Goal: Transaction & Acquisition: Obtain resource

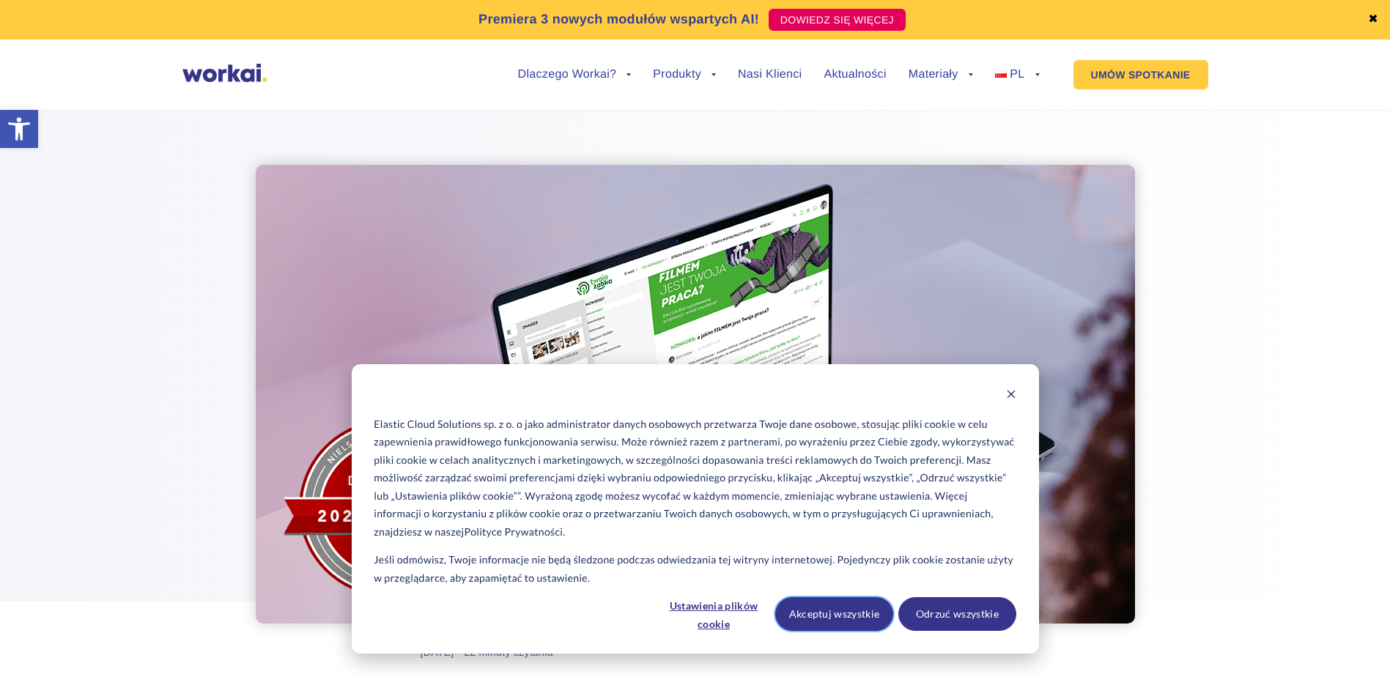
click at [838, 617] on button "Akceptuj wszystkie" at bounding box center [834, 614] width 118 height 34
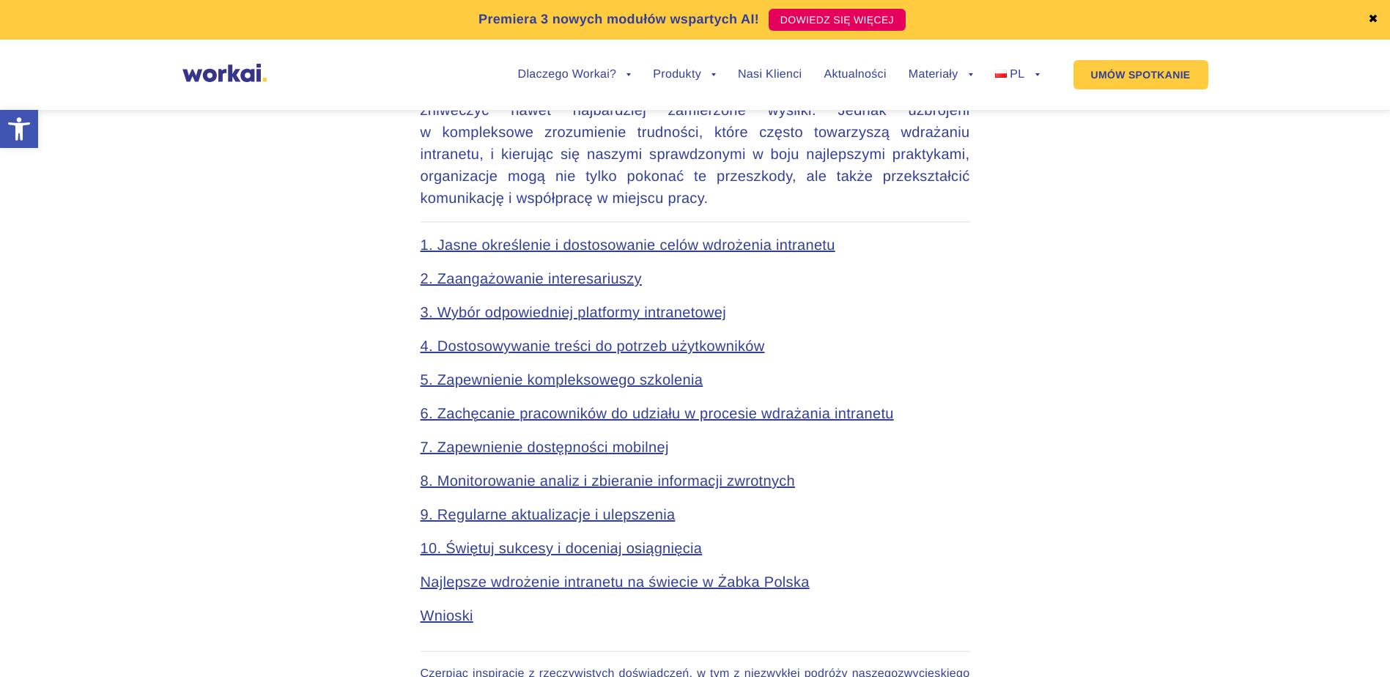
scroll to position [806, 0]
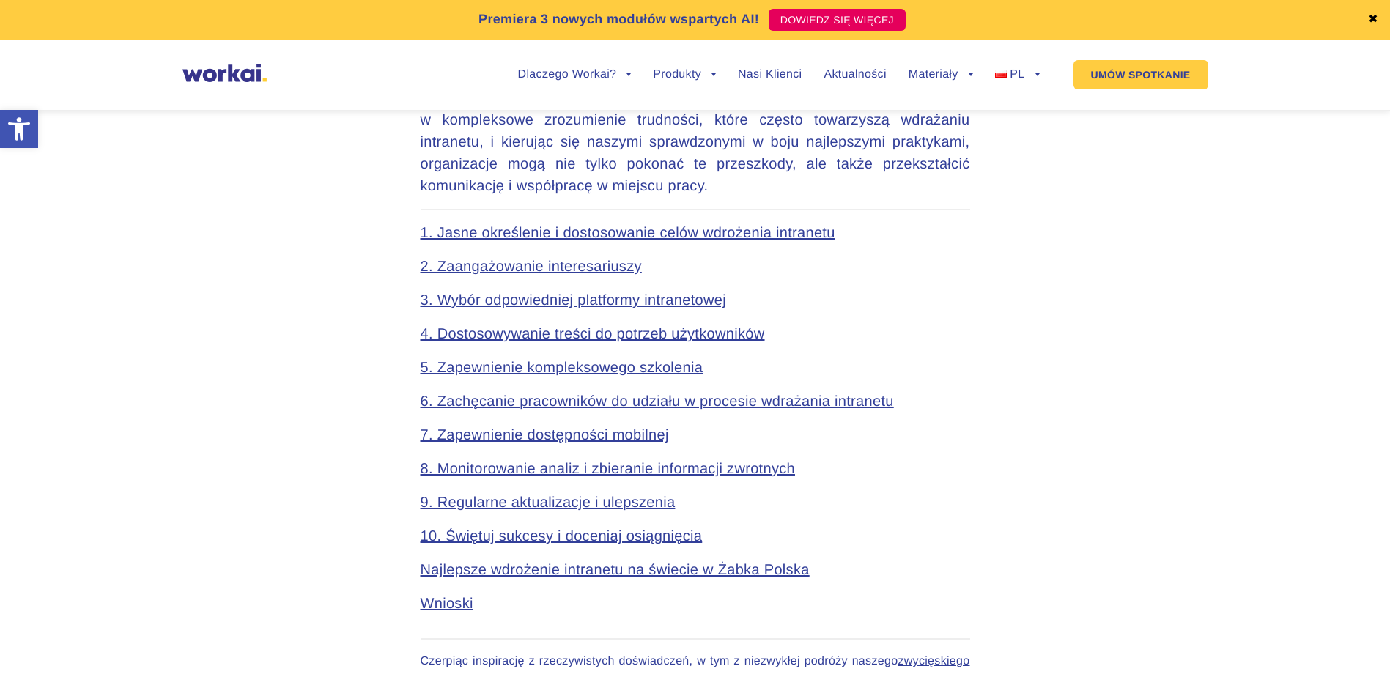
click at [544, 297] on link "3. Wybór odpowiedniej platformy intranetowej" at bounding box center [574, 300] width 306 height 16
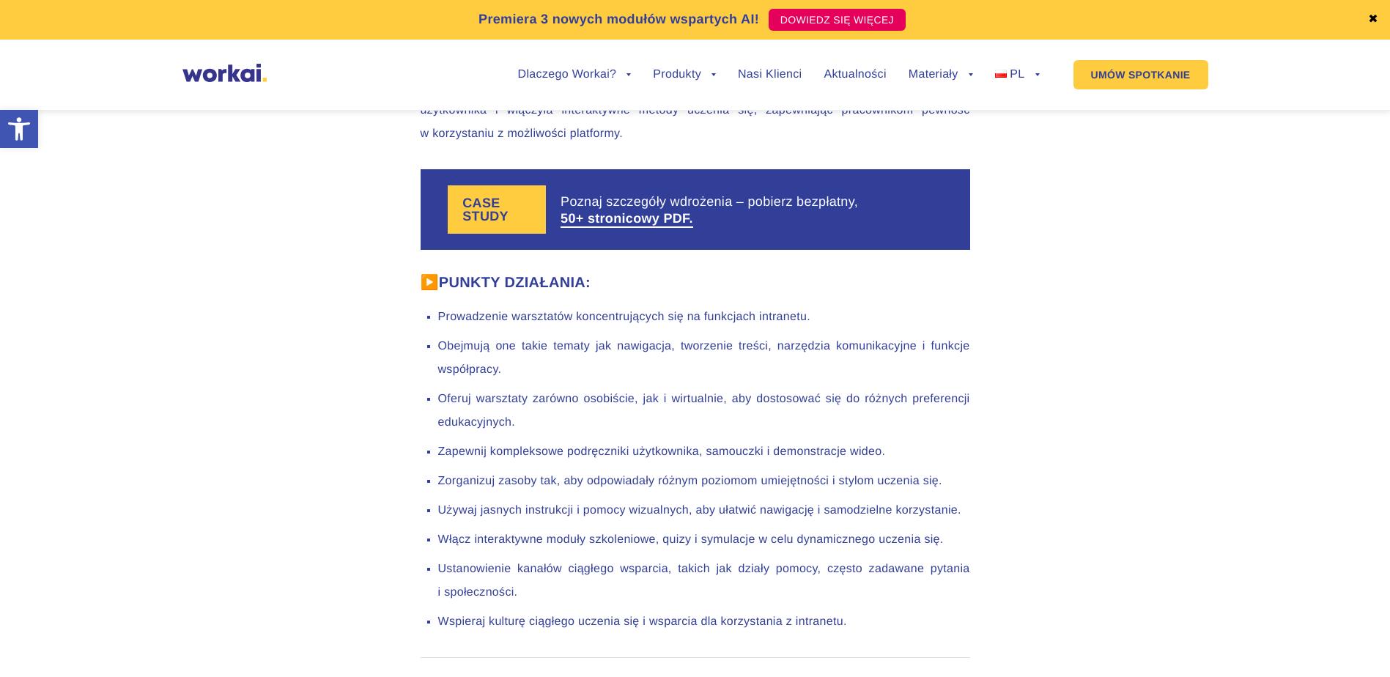
scroll to position [8435, 0]
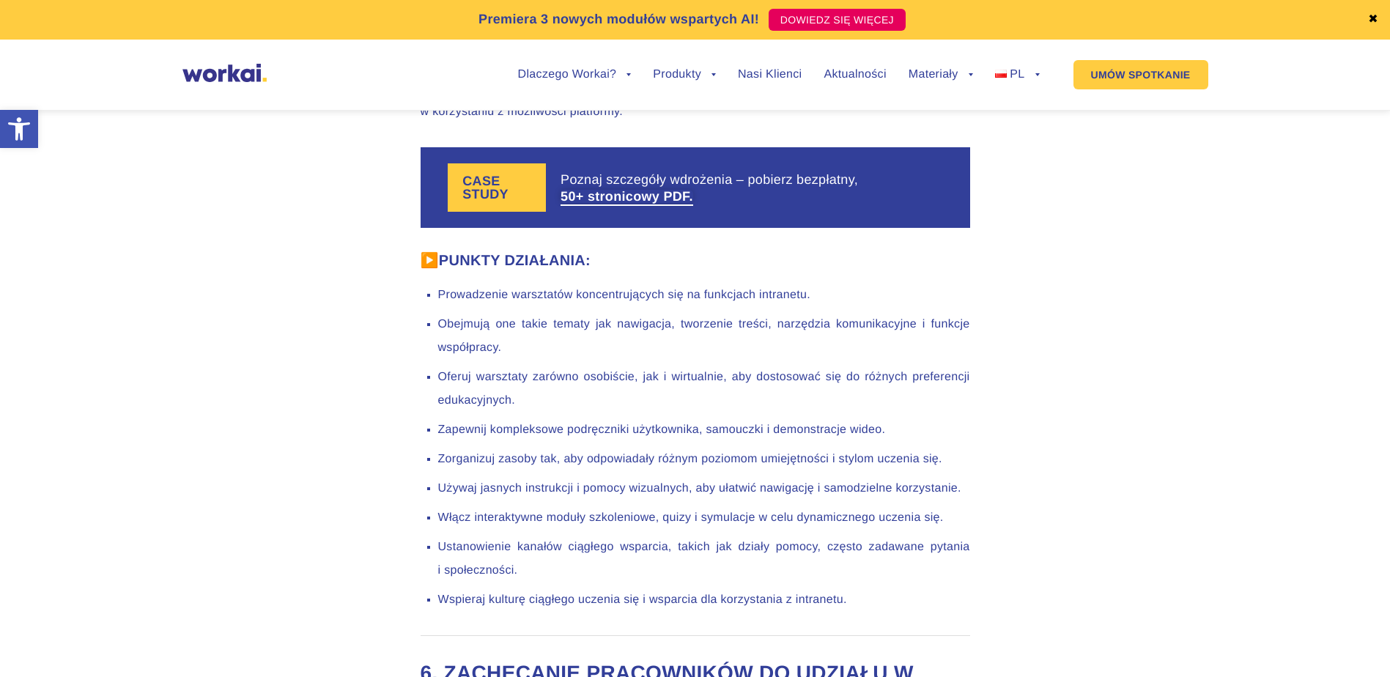
click at [640, 201] on link "50+ stronicowy PDF." at bounding box center [627, 196] width 133 height 13
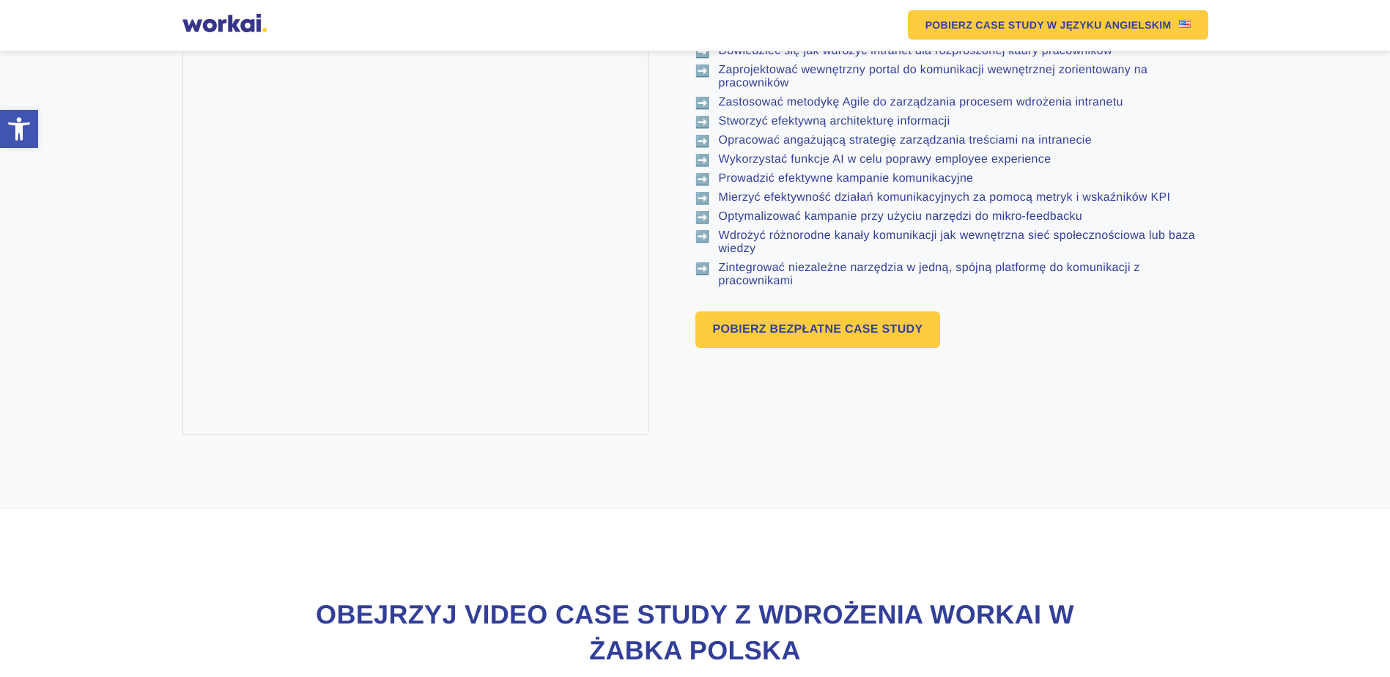
scroll to position [1026, 0]
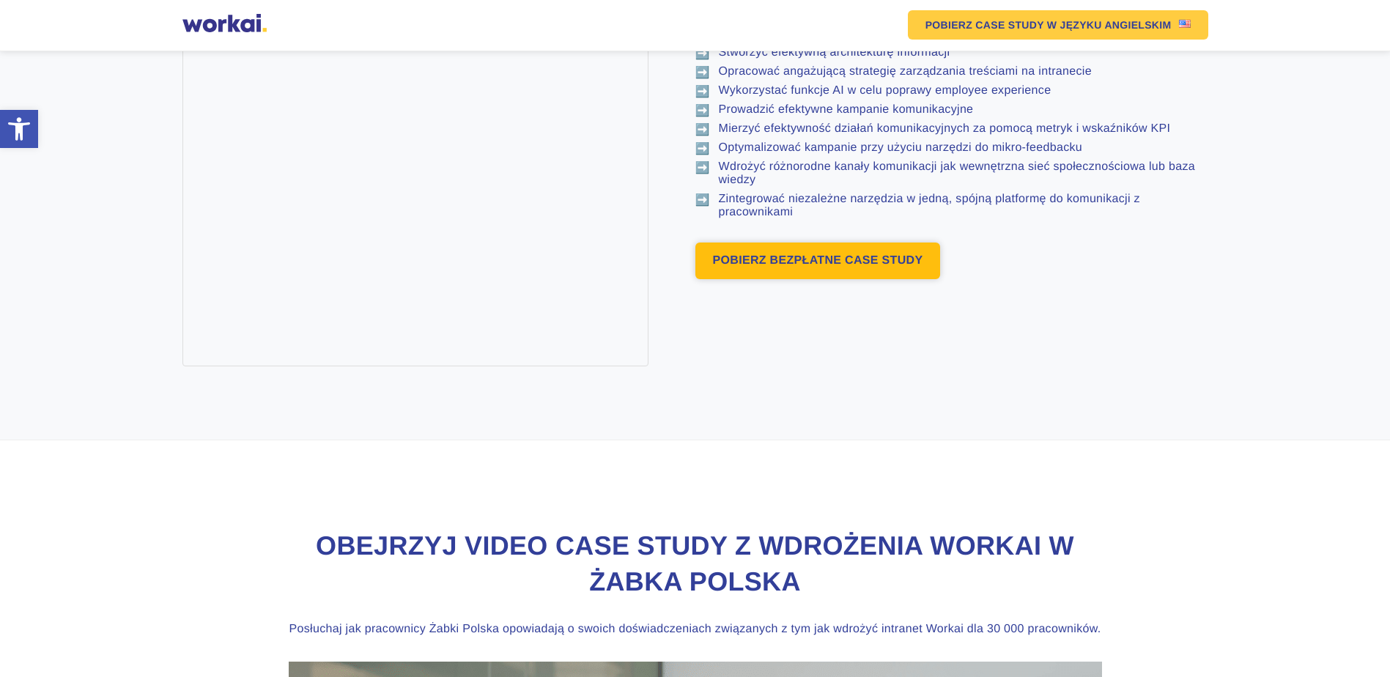
click at [783, 276] on link "POBIERZ BEZPŁATNE CASE STUDY" at bounding box center [817, 261] width 245 height 37
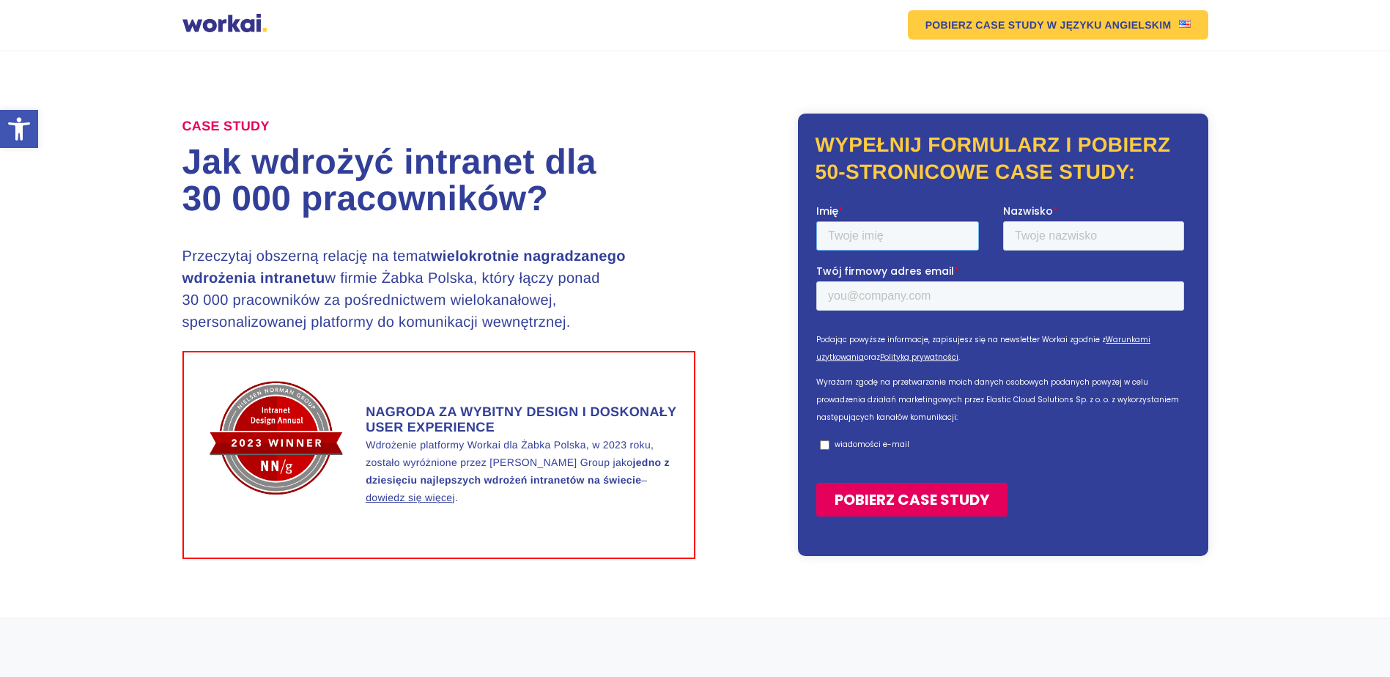
click at [862, 237] on input "Imię *" at bounding box center [897, 235] width 163 height 29
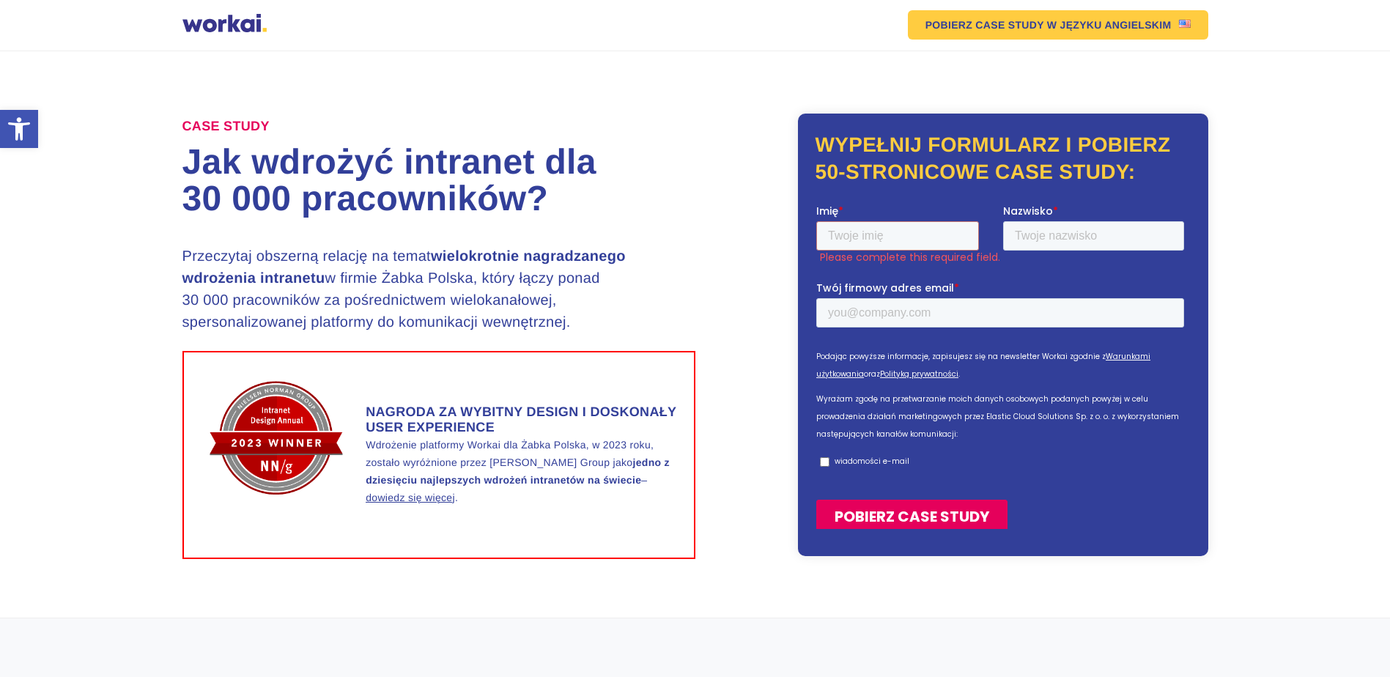
click at [786, 296] on div "CASE STUDY Jak wdrożyć intranet dla 30 000 pracowników? Przeczytaj obszerną rel…" at bounding box center [695, 334] width 1026 height 449
click at [835, 238] on input "Imię *" at bounding box center [897, 235] width 163 height 29
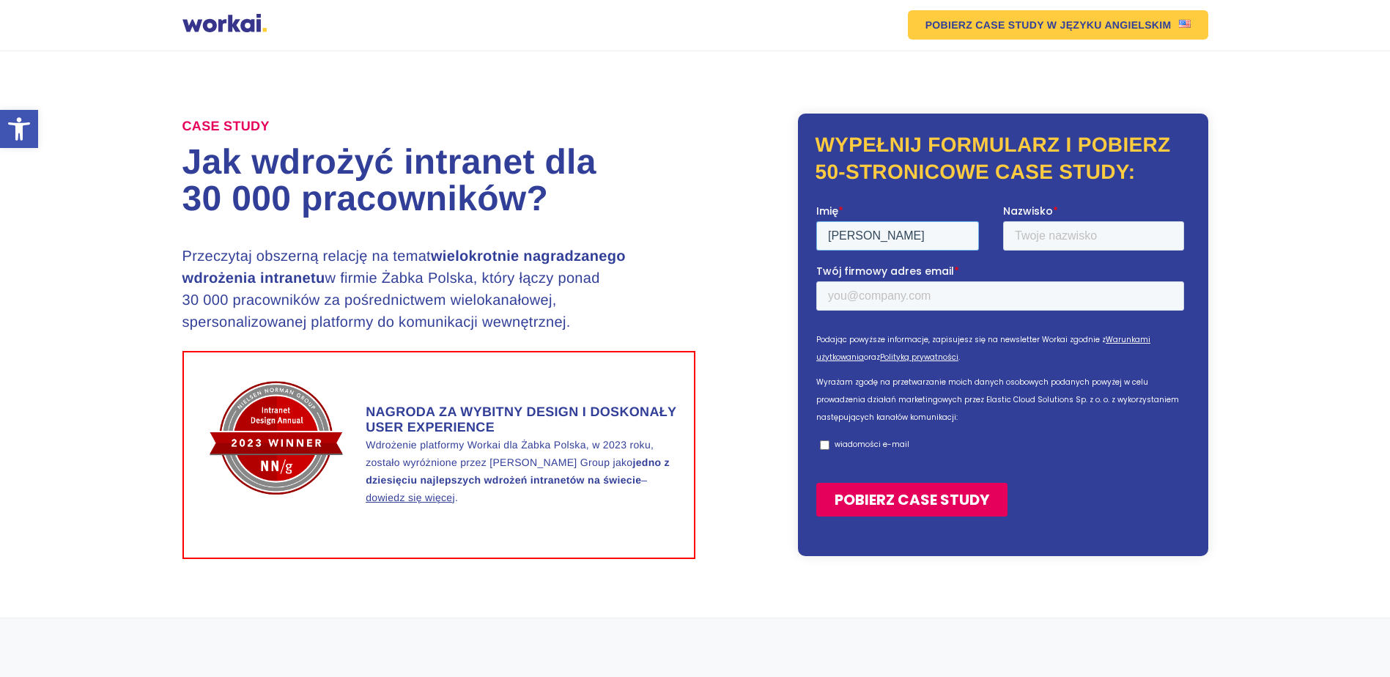
type input "Rafał"
type input "Potaczek"
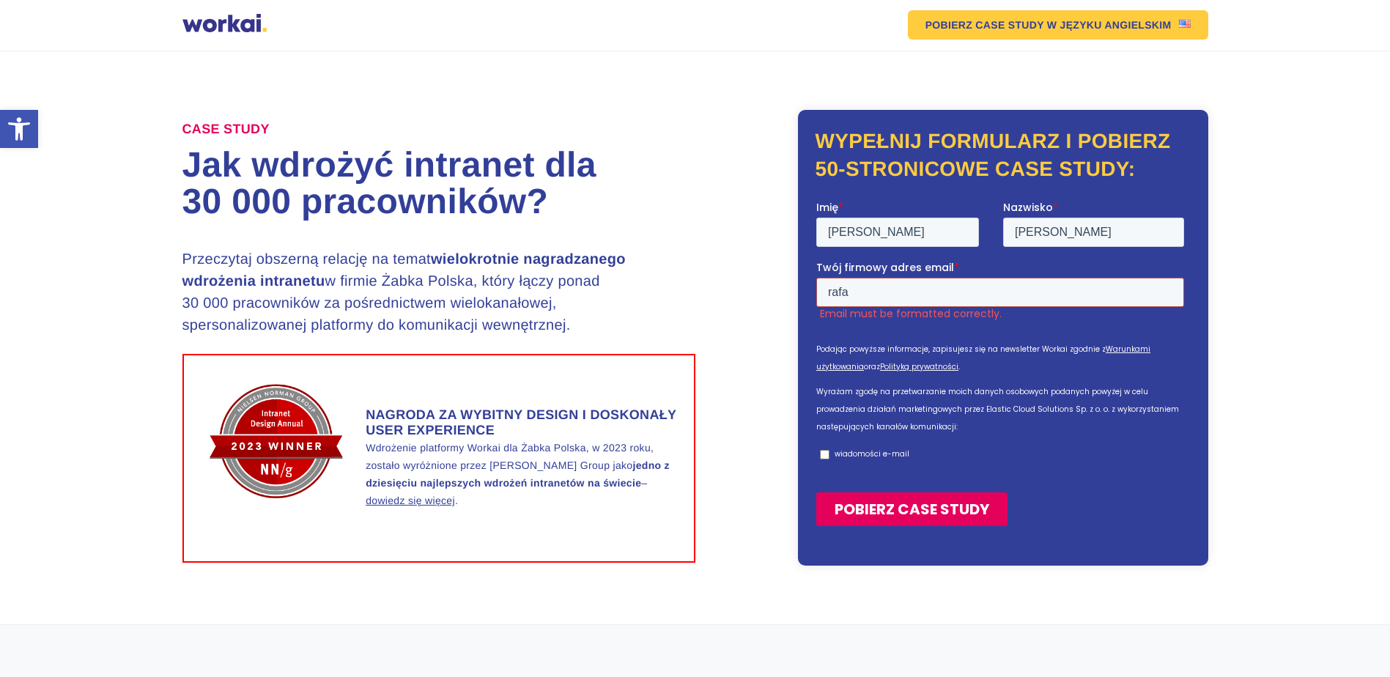
type input "rafal.potaczek@kopalnia.pl"
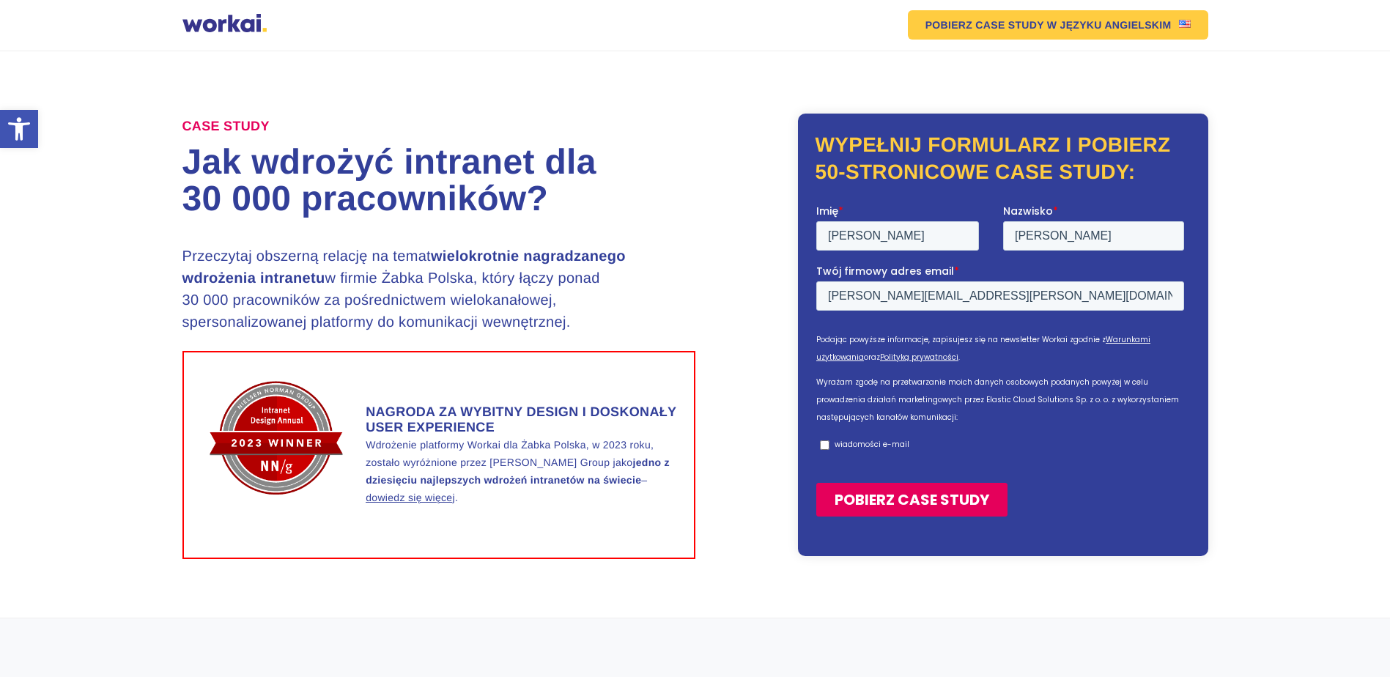
click at [849, 440] on p "wiadomości e-mail" at bounding box center [871, 443] width 75 height 11
click at [829, 440] on input "wiadomości e-mail" at bounding box center [824, 445] width 10 height 10
checkbox input "true"
click at [887, 499] on input "POBIERZ CASE STUDY" at bounding box center [911, 499] width 191 height 34
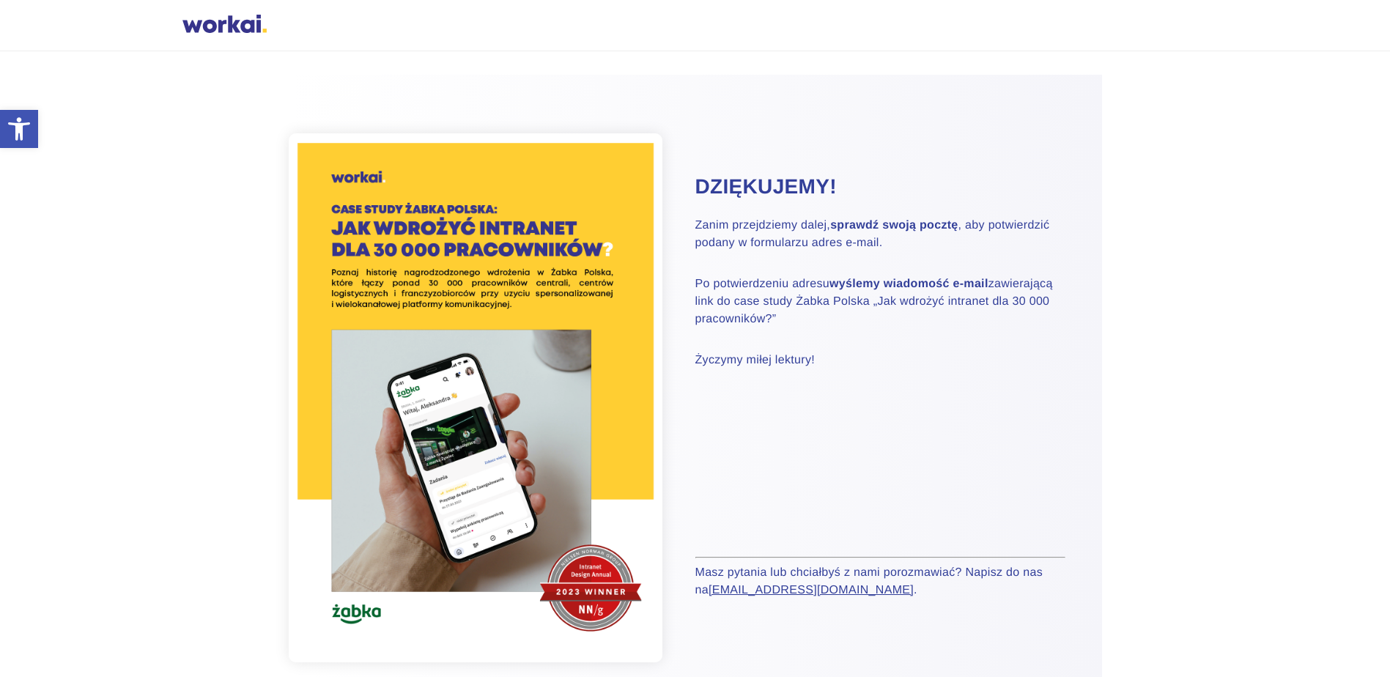
click at [235, 26] on div at bounding box center [224, 26] width 84 height 22
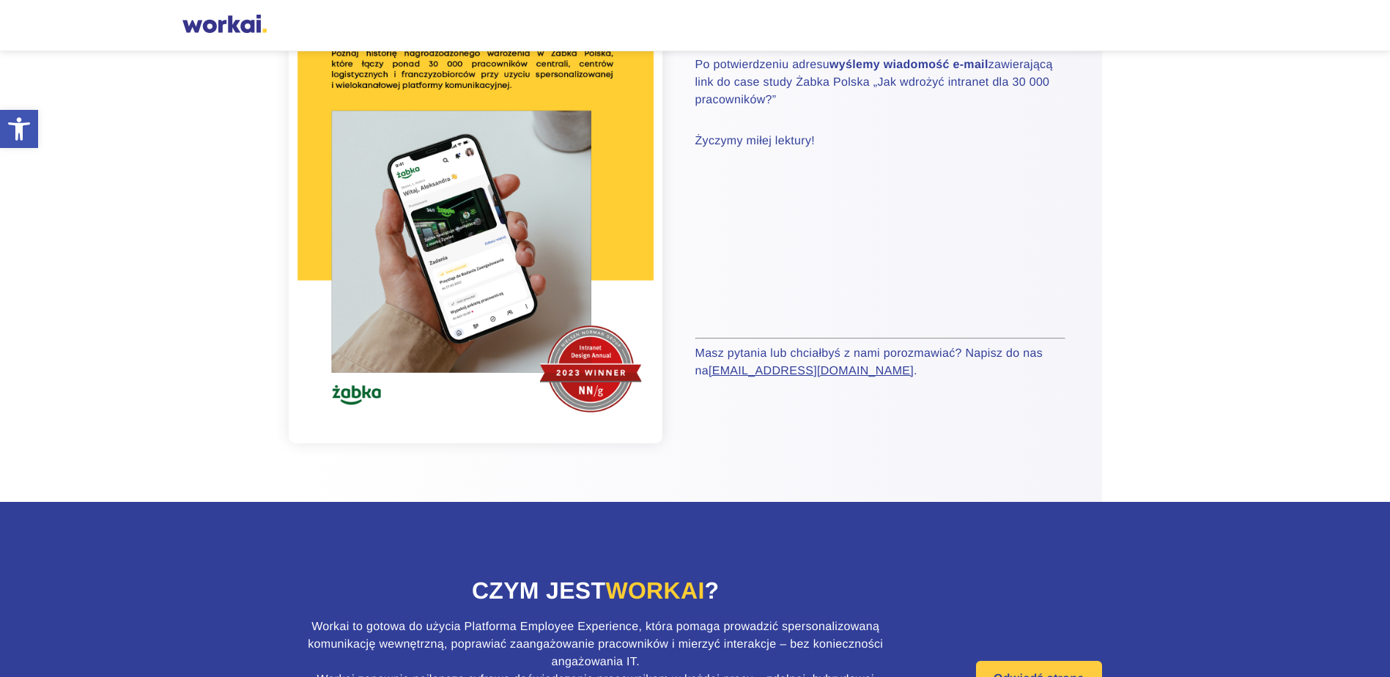
scroll to position [386, 0]
